Goal: Book appointment/travel/reservation

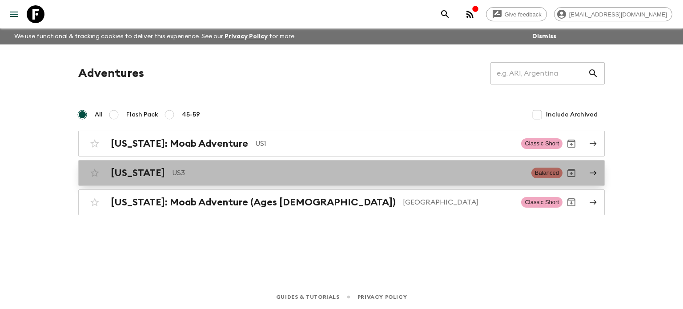
click at [182, 172] on p "US3" at bounding box center [348, 173] width 352 height 11
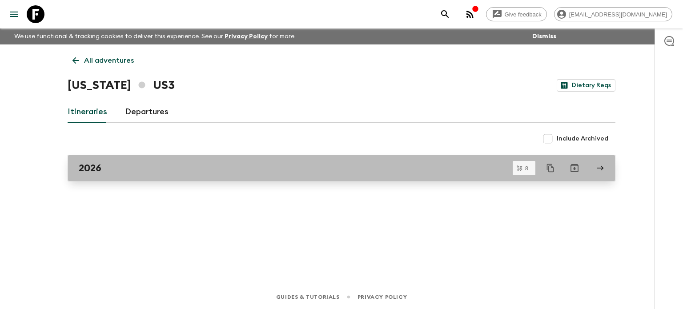
click at [107, 168] on div "2026" at bounding box center [333, 168] width 509 height 12
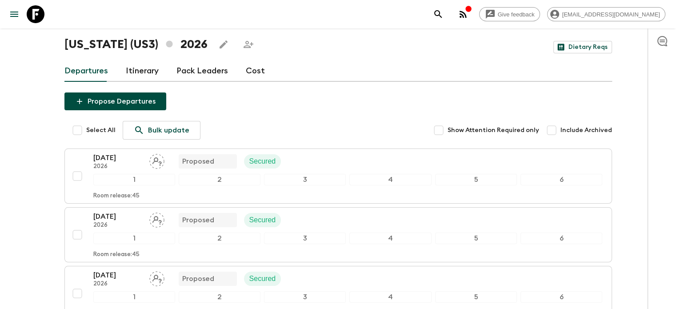
scroll to position [24, 0]
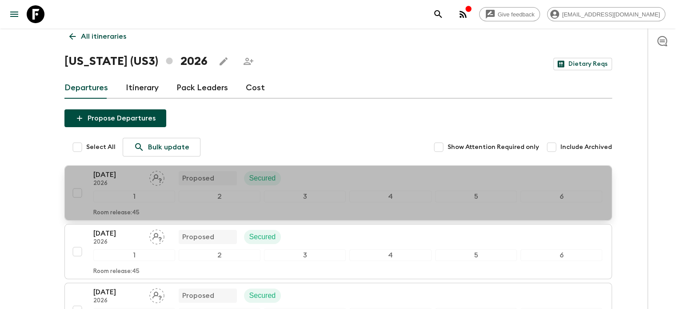
click at [105, 177] on p "[DATE]" at bounding box center [117, 174] width 49 height 11
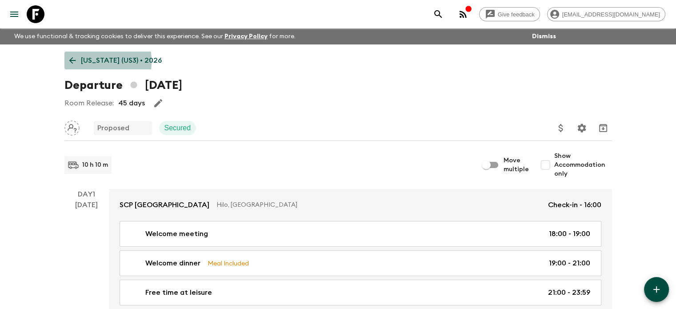
click at [68, 61] on icon at bounding box center [73, 61] width 10 height 10
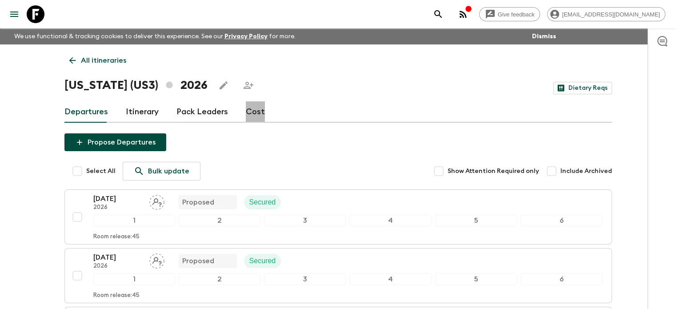
click at [257, 113] on link "Cost" at bounding box center [255, 111] width 19 height 21
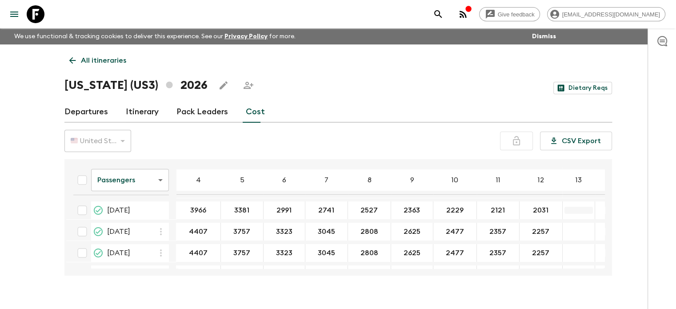
drag, startPoint x: 182, startPoint y: 213, endPoint x: 570, endPoint y: 209, distance: 387.7
